Goal: Complete application form: Complete application form

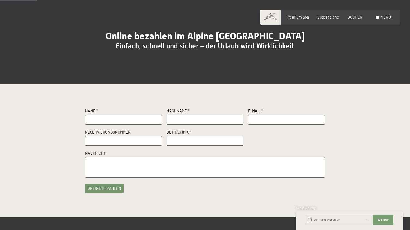
scroll to position [41, 0]
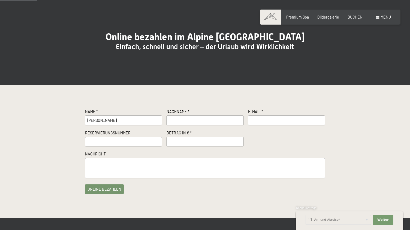
type input "[PERSON_NAME]"
click at [184, 129] on span "Einwilligung Marketing*" at bounding box center [174, 130] width 45 height 5
click at [149, 129] on input "Einwilligung Marketing*" at bounding box center [146, 130] width 5 height 5
checkbox input "false"
click at [119, 125] on input "[PERSON_NAME]" at bounding box center [123, 120] width 77 height 10
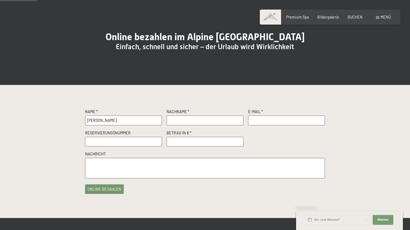
click at [119, 125] on input "[PERSON_NAME]" at bounding box center [123, 120] width 77 height 10
type input "T"
type input "[PERSON_NAME]"
paste input "[PERSON_NAME]"
type input "[PERSON_NAME]"
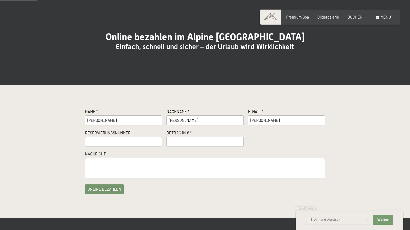
type input "[PERSON_NAME][EMAIL_ADDRESS][DOMAIN_NAME]"
click at [130, 146] on input "text" at bounding box center [123, 142] width 77 height 10
paste input "Nr. R7006 vom [DATE]"
type input "Nr. R7006 vom [DATE]"
click at [123, 178] on textarea at bounding box center [205, 168] width 240 height 20
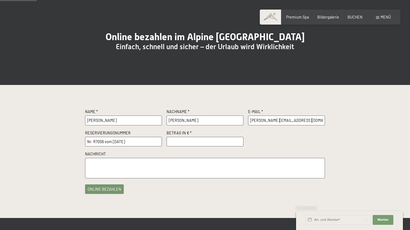
click at [214, 146] on input "number" at bounding box center [205, 142] width 77 height 10
type input "1000"
click at [167, 171] on textarea at bounding box center [205, 168] width 240 height 20
type textarea "Hallo, anbei die Anzahlung. Grüße [PERSON_NAME]"
click at [107, 192] on button "online bezahlen" at bounding box center [104, 188] width 39 height 10
